Goal: Information Seeking & Learning: Get advice/opinions

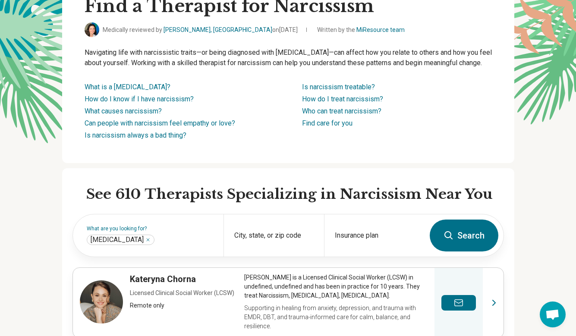
scroll to position [163, 0]
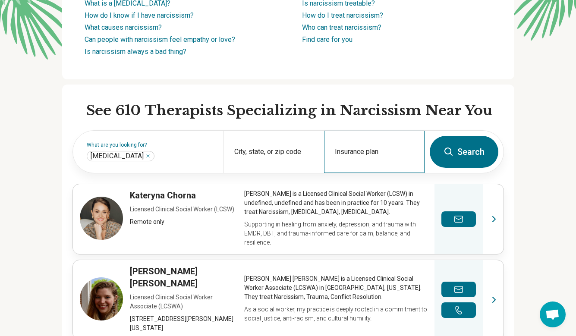
click at [367, 163] on div "Insurance plan" at bounding box center [374, 152] width 100 height 42
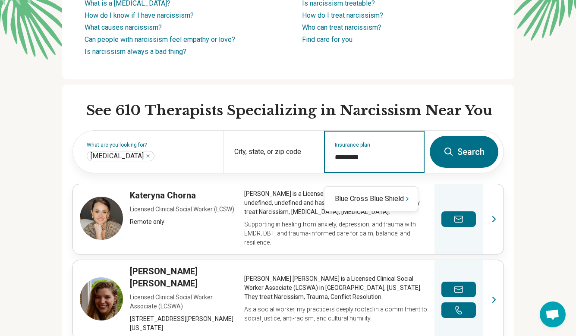
type input "**********"
click at [393, 200] on div "Blue Cross Blue Shield" at bounding box center [370, 198] width 93 height 17
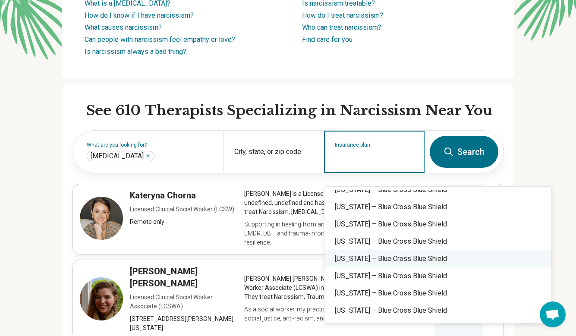
scroll to position [85, 0]
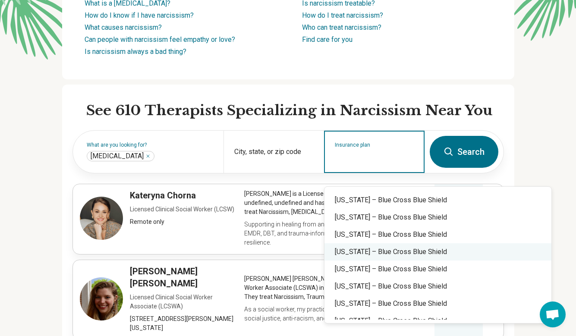
click at [389, 248] on div "Florida – Blue Cross Blue Shield" at bounding box center [437, 251] width 227 height 17
type input "**********"
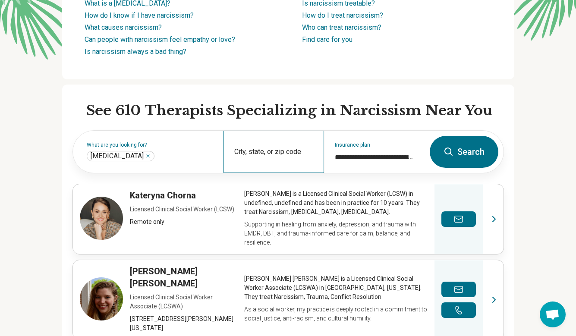
click at [278, 160] on div "City, state, or zip code" at bounding box center [273, 152] width 100 height 42
click at [476, 159] on button "Search" at bounding box center [463, 152] width 69 height 32
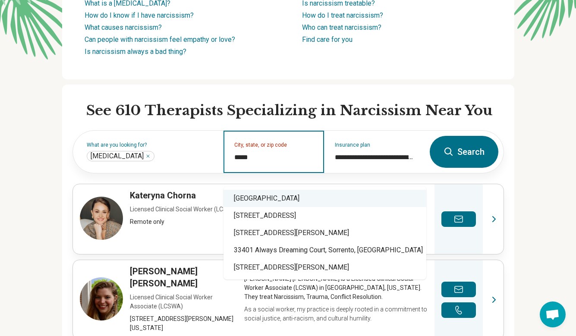
click at [251, 199] on div "West Palm Beach, FL 33401" at bounding box center [324, 198] width 203 height 17
type input "**********"
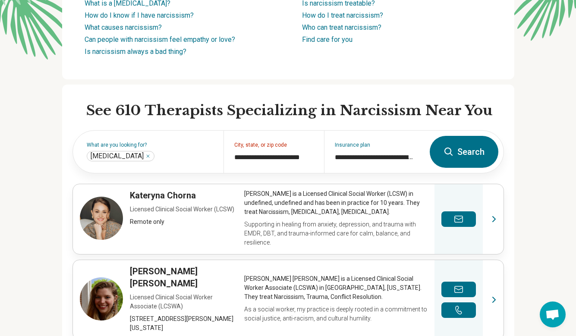
click at [485, 162] on button "Search" at bounding box center [463, 152] width 69 height 32
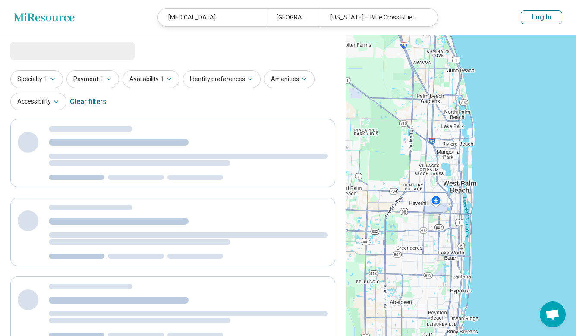
select select "***"
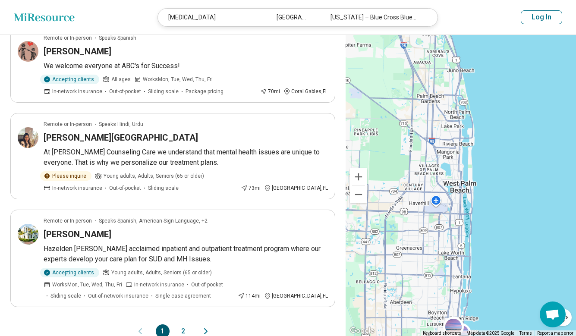
scroll to position [738, 0]
click at [182, 324] on button "2" at bounding box center [183, 331] width 14 height 14
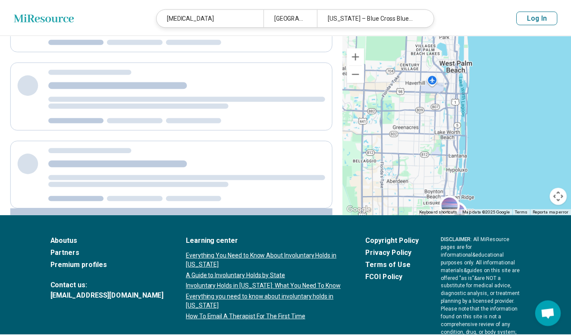
scroll to position [304, 0]
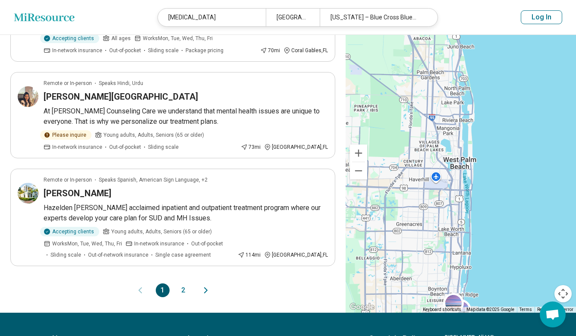
scroll to position [786, 0]
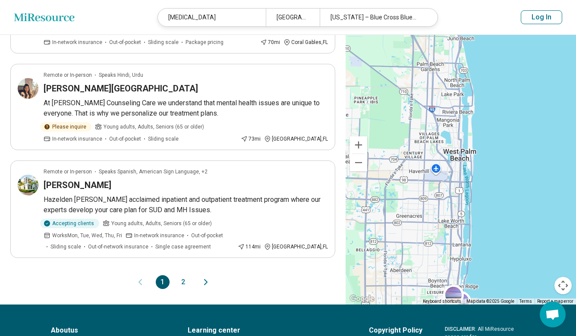
click at [181, 275] on button "2" at bounding box center [183, 282] width 14 height 14
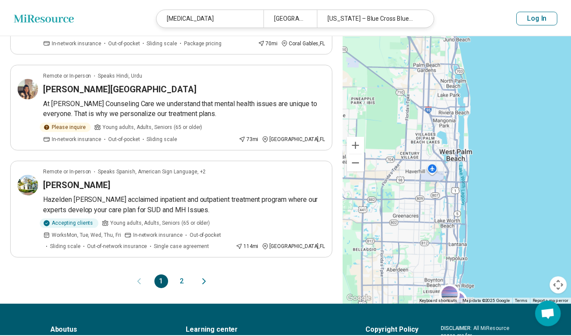
scroll to position [416, 0]
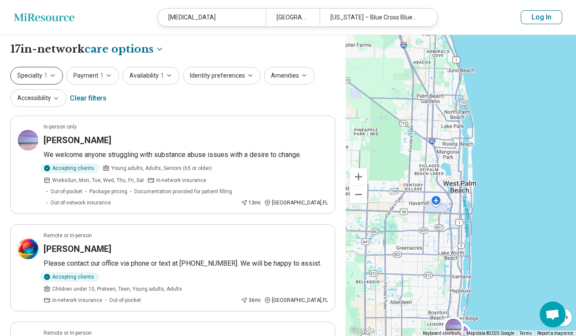
click at [56, 73] on button "Specialty 1" at bounding box center [36, 76] width 53 height 18
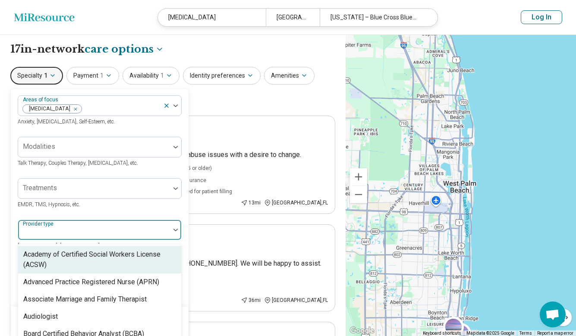
click at [110, 229] on div at bounding box center [94, 233] width 145 height 12
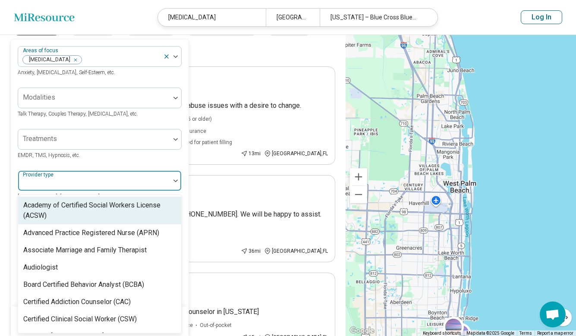
scroll to position [50, 0]
click at [140, 157] on div "Treatments EMDR, TMS, Hypnosis, etc." at bounding box center [100, 143] width 164 height 31
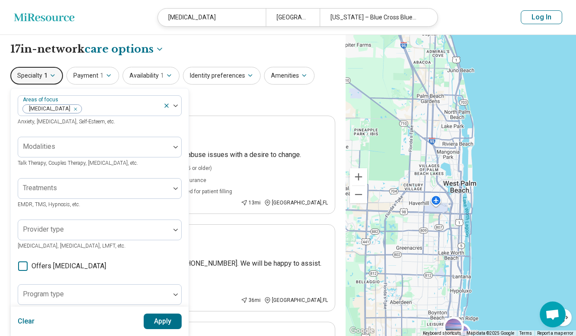
scroll to position [0, 0]
click at [102, 72] on button "Payment 1" at bounding box center [92, 76] width 53 height 18
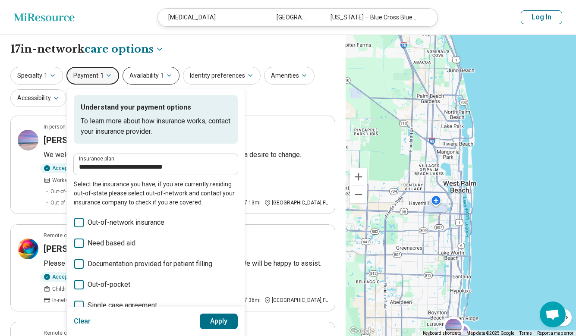
click at [166, 72] on icon "button" at bounding box center [169, 75] width 7 height 7
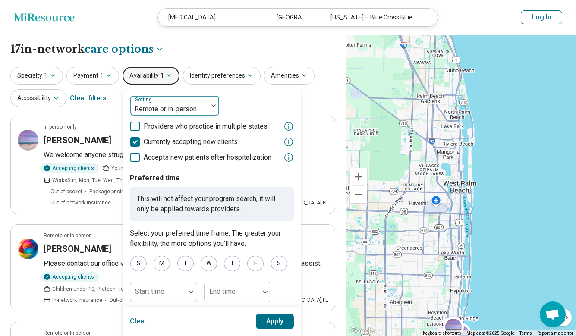
click at [204, 101] on div "Remote or in-person" at bounding box center [169, 105] width 78 height 19
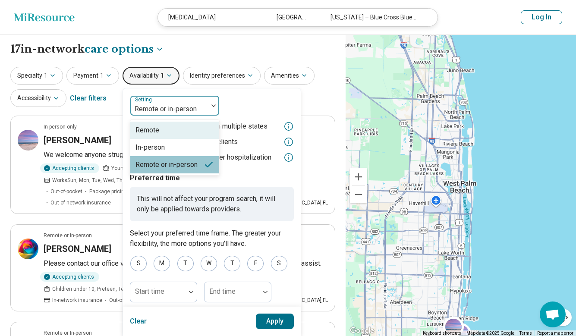
click at [169, 130] on div "Remote" at bounding box center [174, 130] width 89 height 17
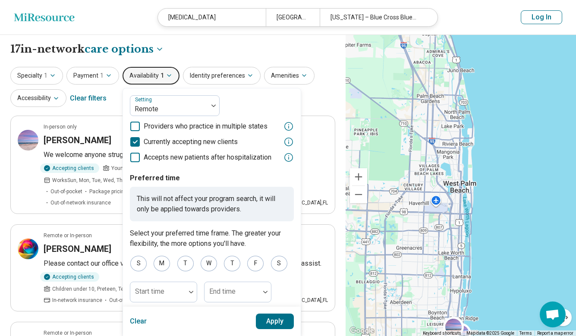
click at [277, 322] on button "Apply" at bounding box center [275, 321] width 38 height 16
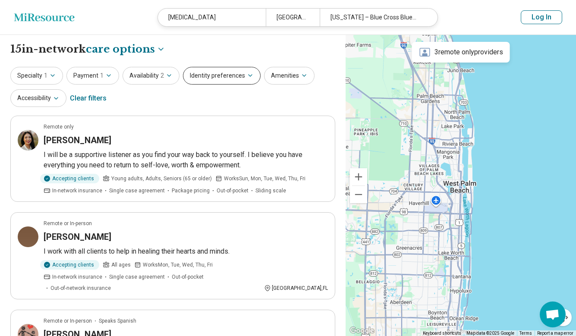
click at [219, 78] on button "Identity preferences" at bounding box center [222, 76] width 78 height 18
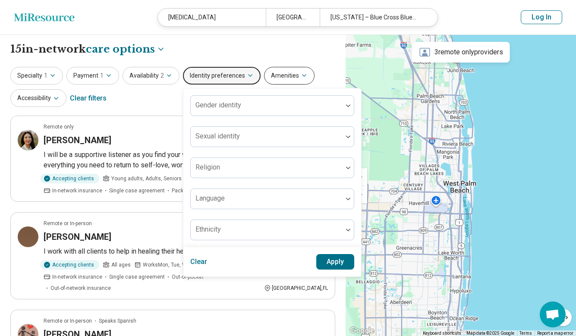
click at [278, 77] on button "Amenities" at bounding box center [289, 76] width 50 height 18
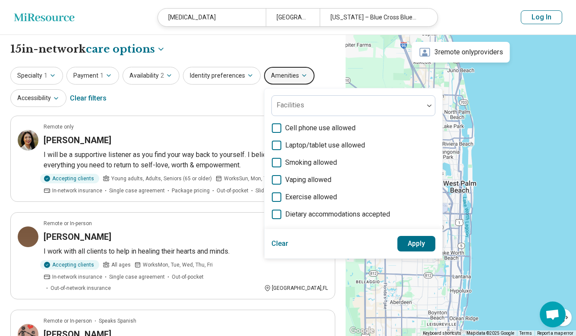
click at [215, 101] on div "Specialty 1 Payment 1 Availability 2 Identity preferences Amenities Facilities …" at bounding box center [172, 88] width 325 height 42
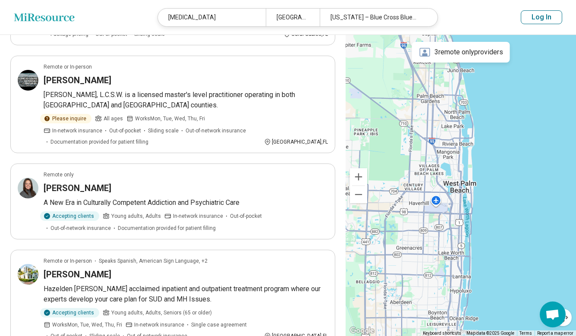
scroll to position [344, 0]
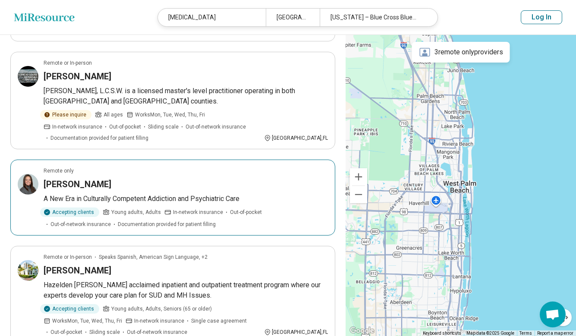
click at [158, 178] on div "Gabrielle Hickey" at bounding box center [186, 184] width 284 height 12
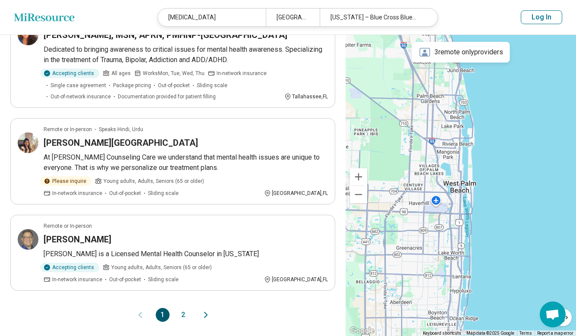
scroll to position [786, 0]
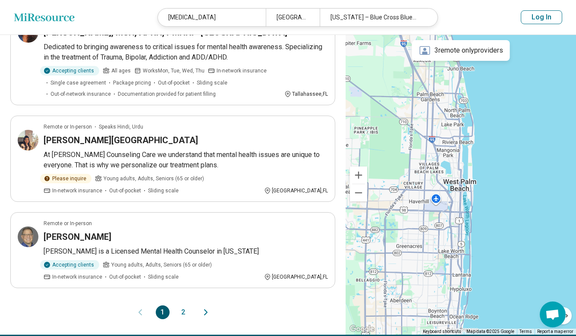
click at [184, 305] on button "2" at bounding box center [183, 312] width 14 height 14
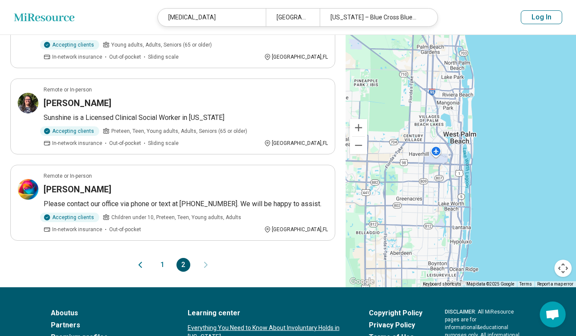
scroll to position [288, 0]
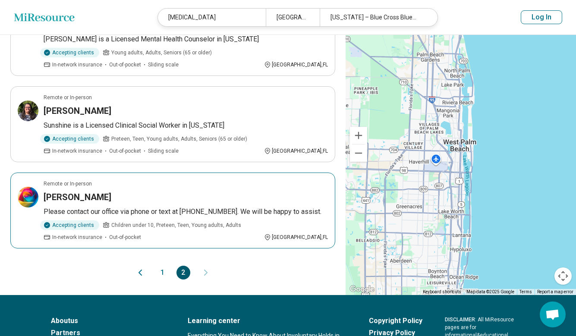
click at [180, 191] on div "Mariana Martinasevic" at bounding box center [186, 197] width 284 height 12
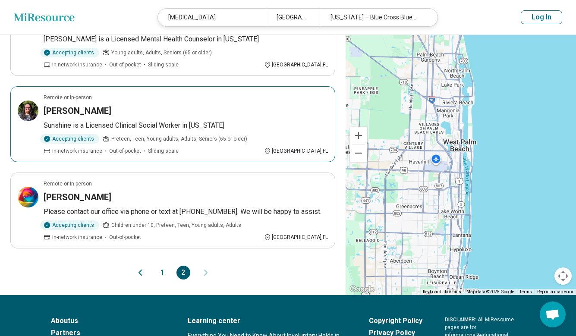
click at [198, 105] on div "Sunshine Wilder" at bounding box center [186, 111] width 284 height 12
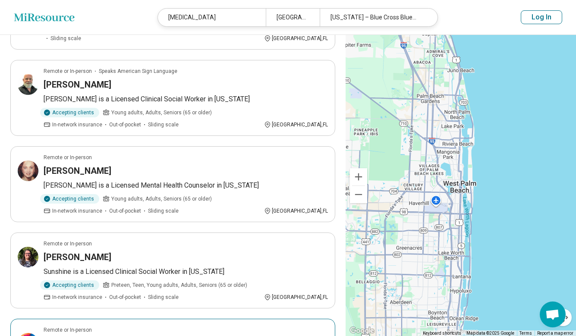
scroll to position [132, 0]
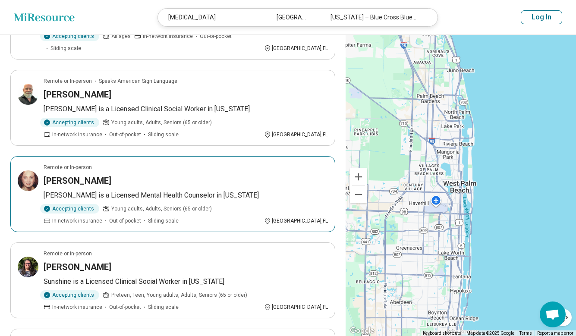
click at [177, 175] on div "Susan Jacobson" at bounding box center [186, 181] width 284 height 12
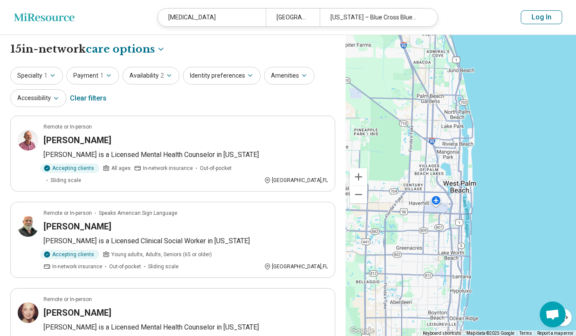
scroll to position [0, 0]
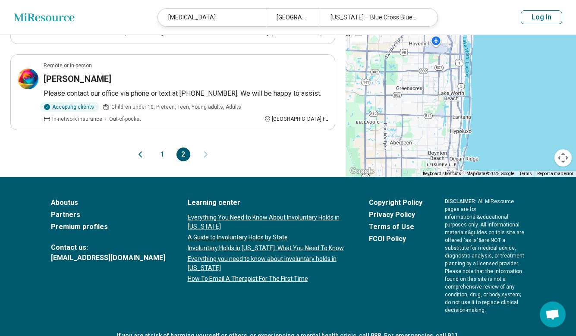
click at [160, 147] on button "1" at bounding box center [163, 154] width 14 height 14
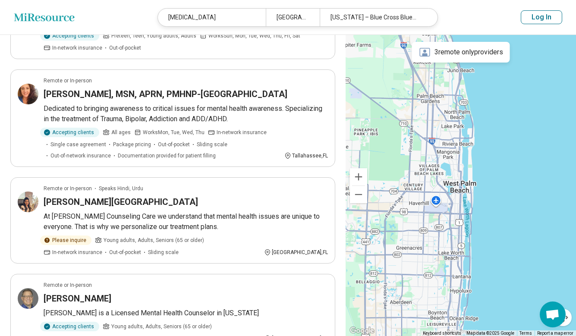
scroll to position [724, 0]
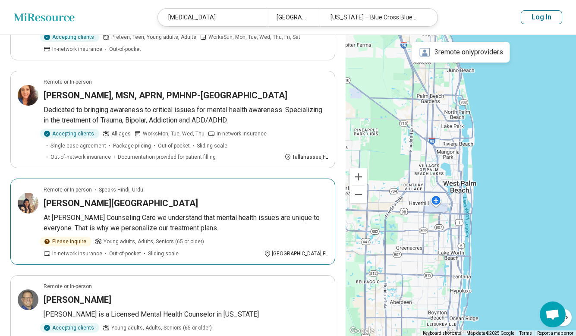
click at [231, 197] on div "[PERSON_NAME][GEOGRAPHIC_DATA]" at bounding box center [186, 203] width 284 height 12
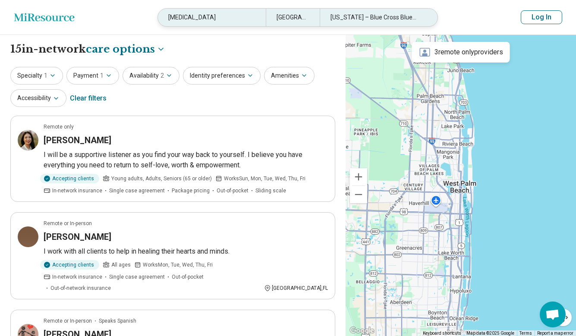
scroll to position [0, 0]
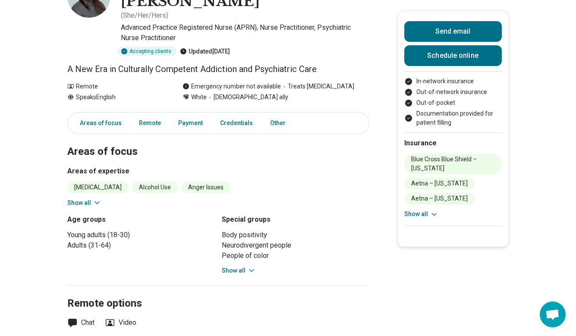
scroll to position [76, 0]
click at [238, 246] on section "Areas of focus Areas of expertise Narcissistic Personality Alcohol Use Anger Is…" at bounding box center [218, 204] width 302 height 162
click at [237, 266] on button "Show all" at bounding box center [239, 270] width 34 height 9
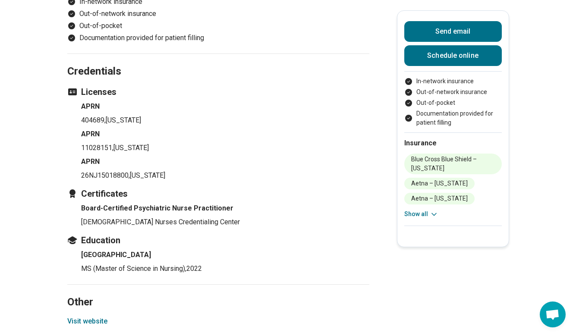
scroll to position [601, 0]
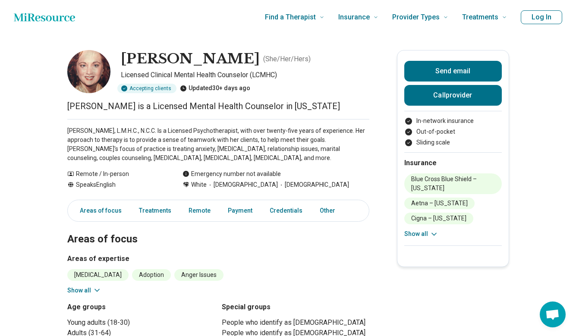
click at [232, 246] on h2 "Areas of focus" at bounding box center [218, 228] width 302 height 35
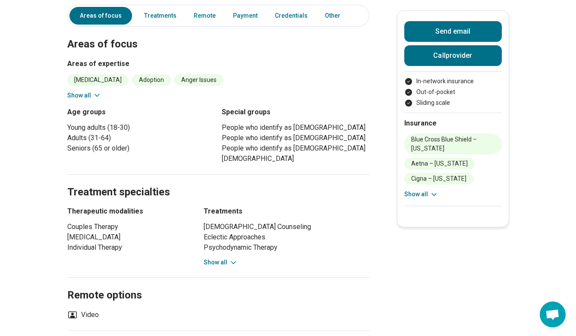
scroll to position [196, 0]
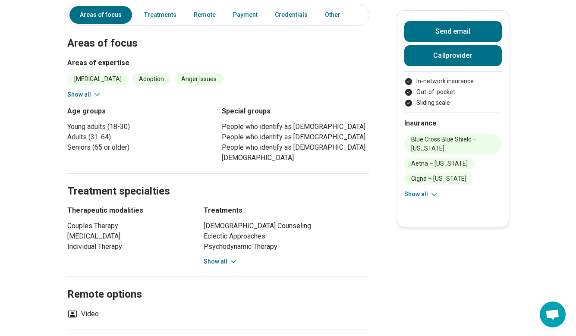
click at [219, 260] on button "Show all" at bounding box center [221, 261] width 34 height 9
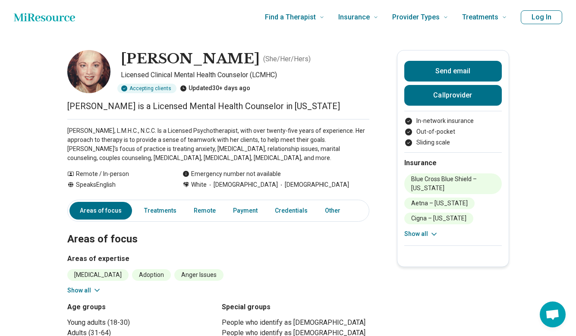
scroll to position [0, 0]
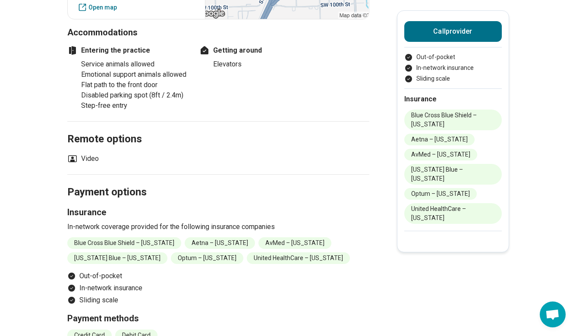
scroll to position [585, 0]
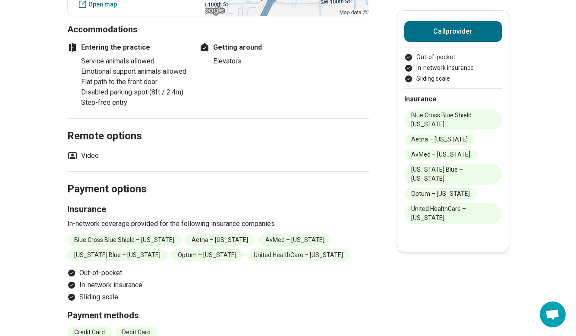
click at [73, 152] on icon at bounding box center [72, 155] width 9 height 7
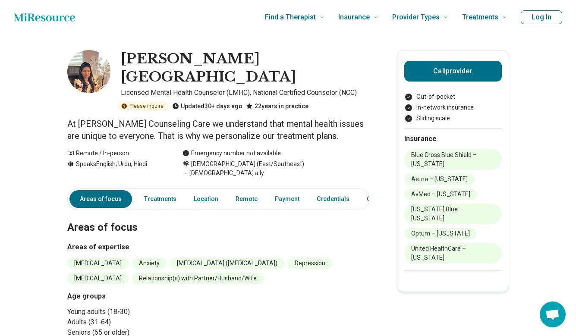
scroll to position [0, 0]
